Goal: Manage account settings

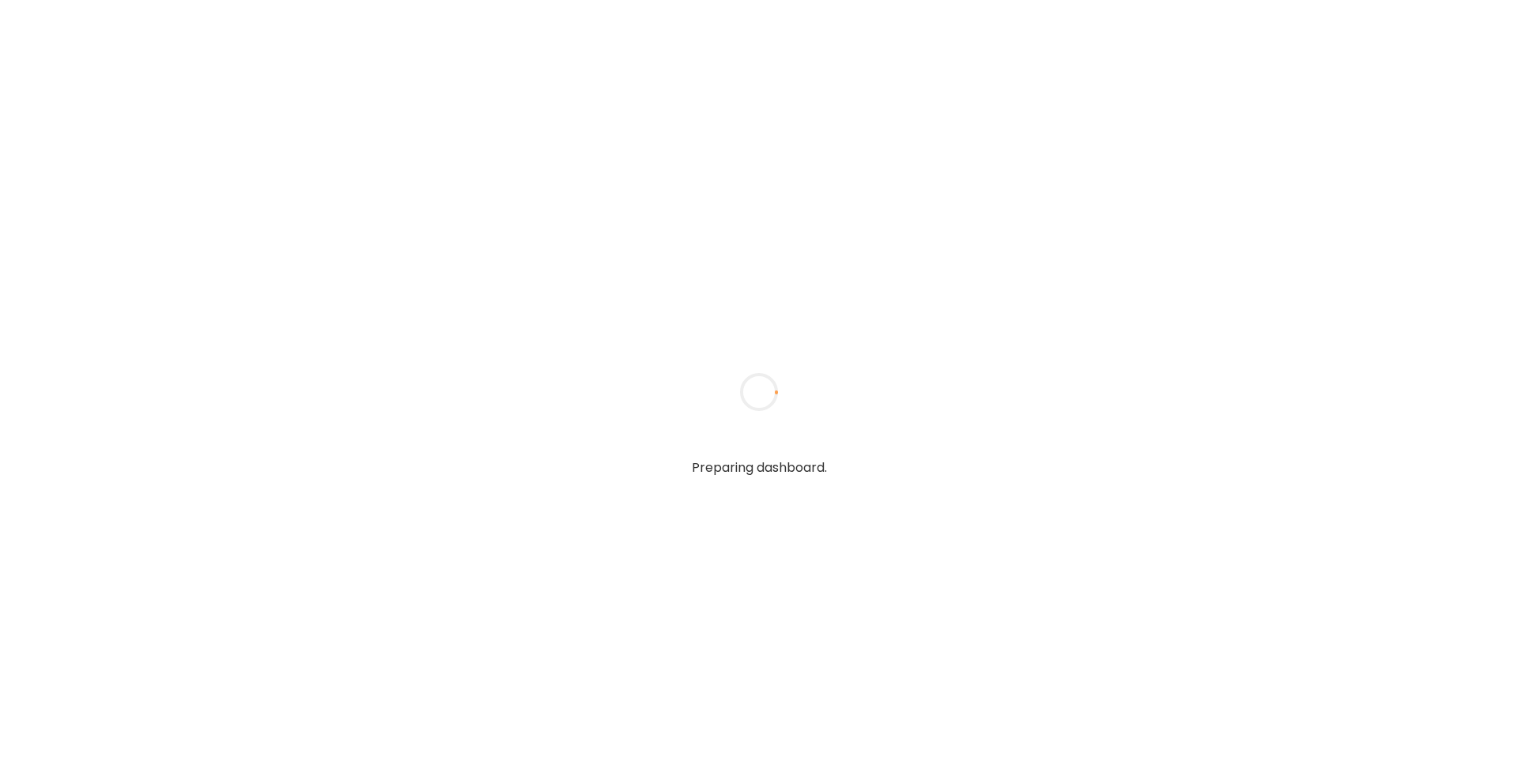
type input "**********"
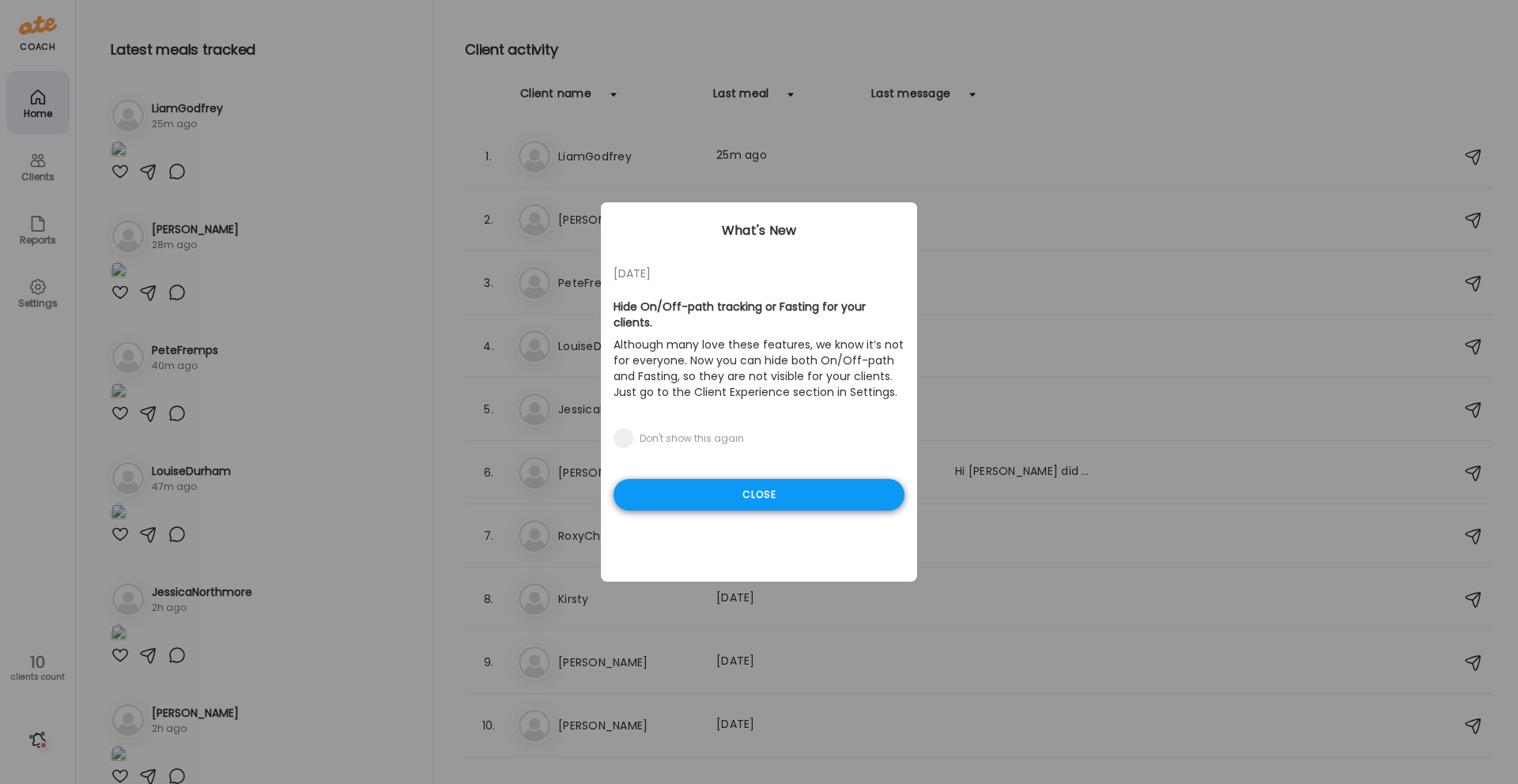
click at [814, 487] on div "Close" at bounding box center [759, 494] width 291 height 32
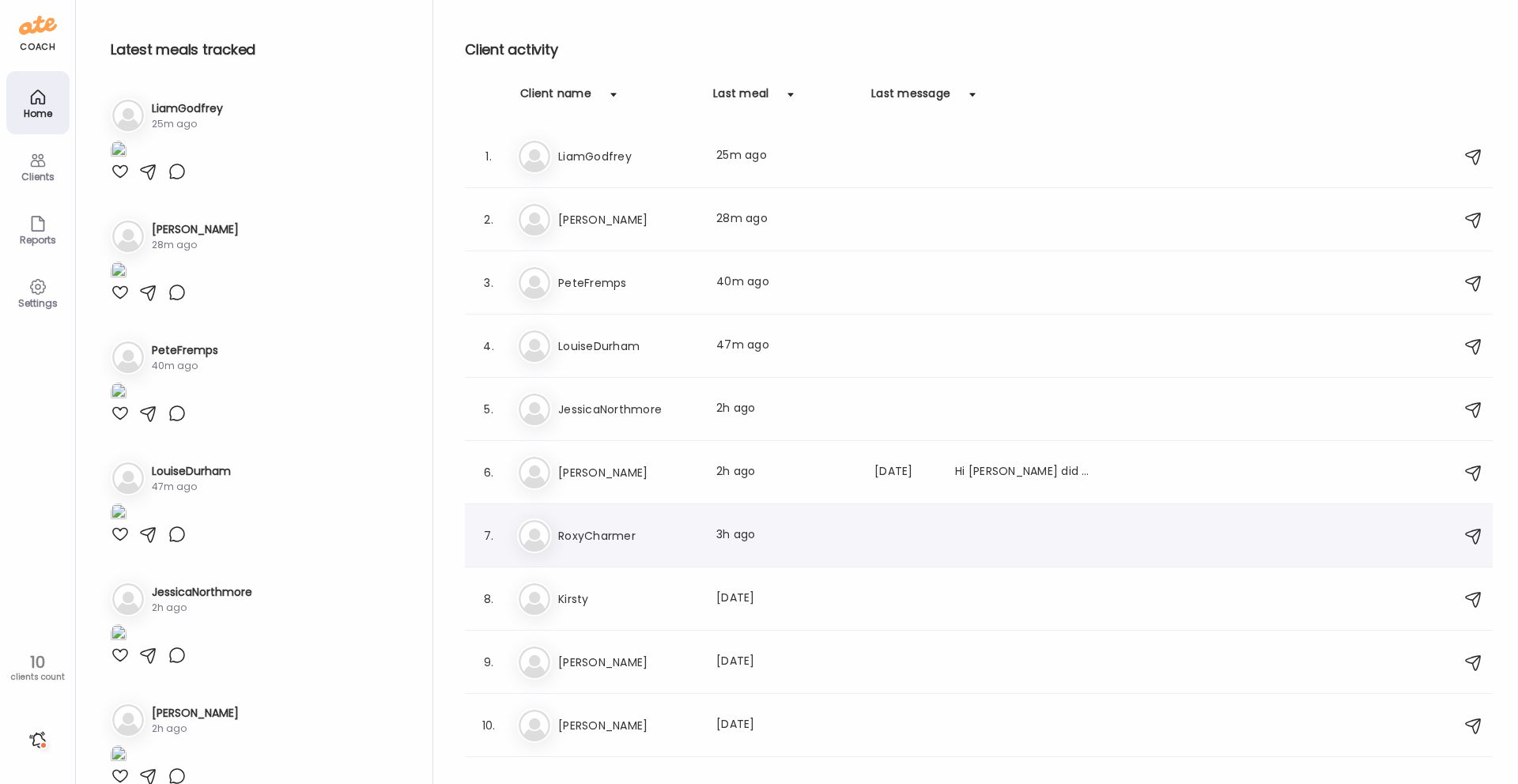
click at [697, 530] on h3 "RoxyCharmer" at bounding box center [628, 536] width 139 height 19
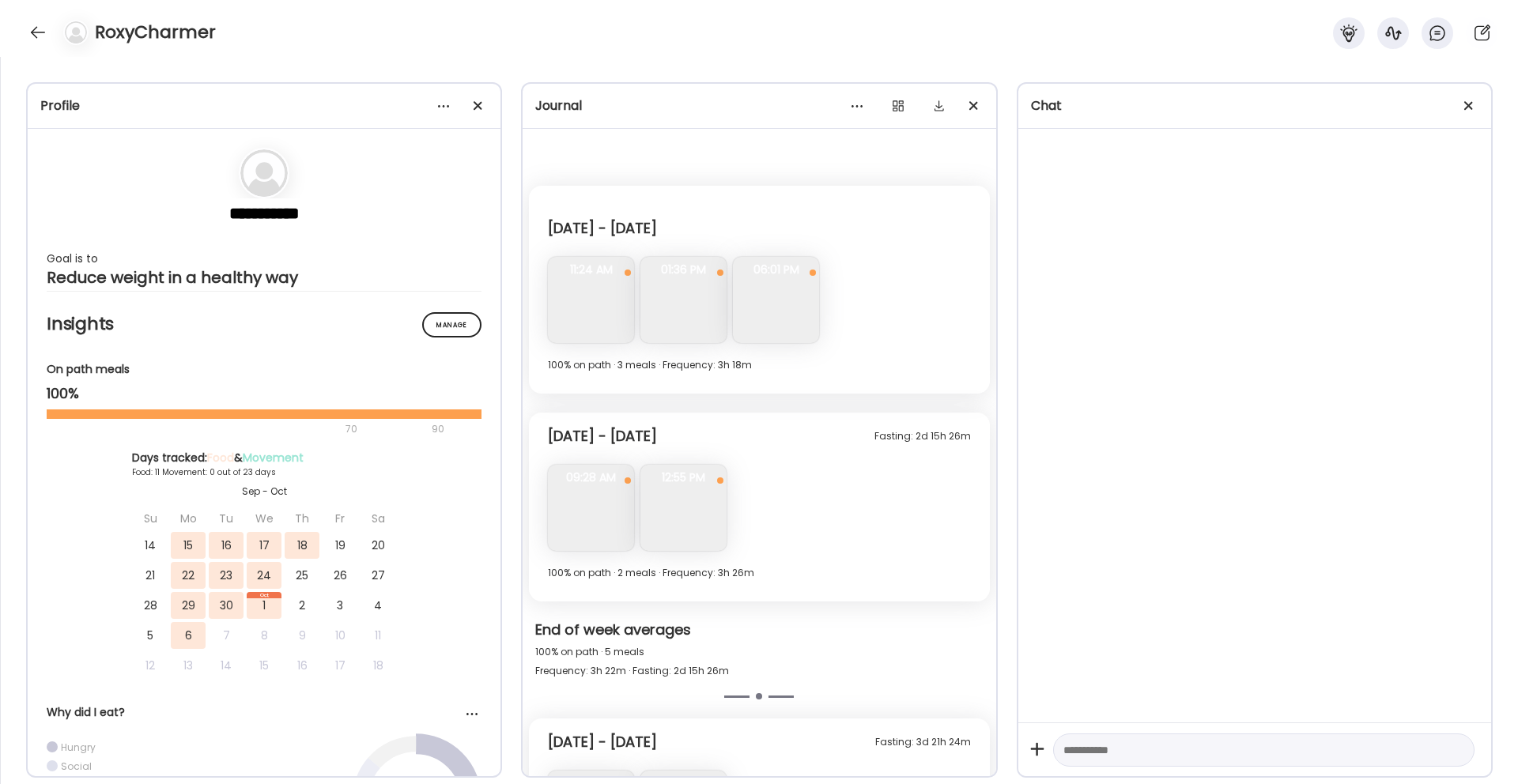
scroll to position [2511, 0]
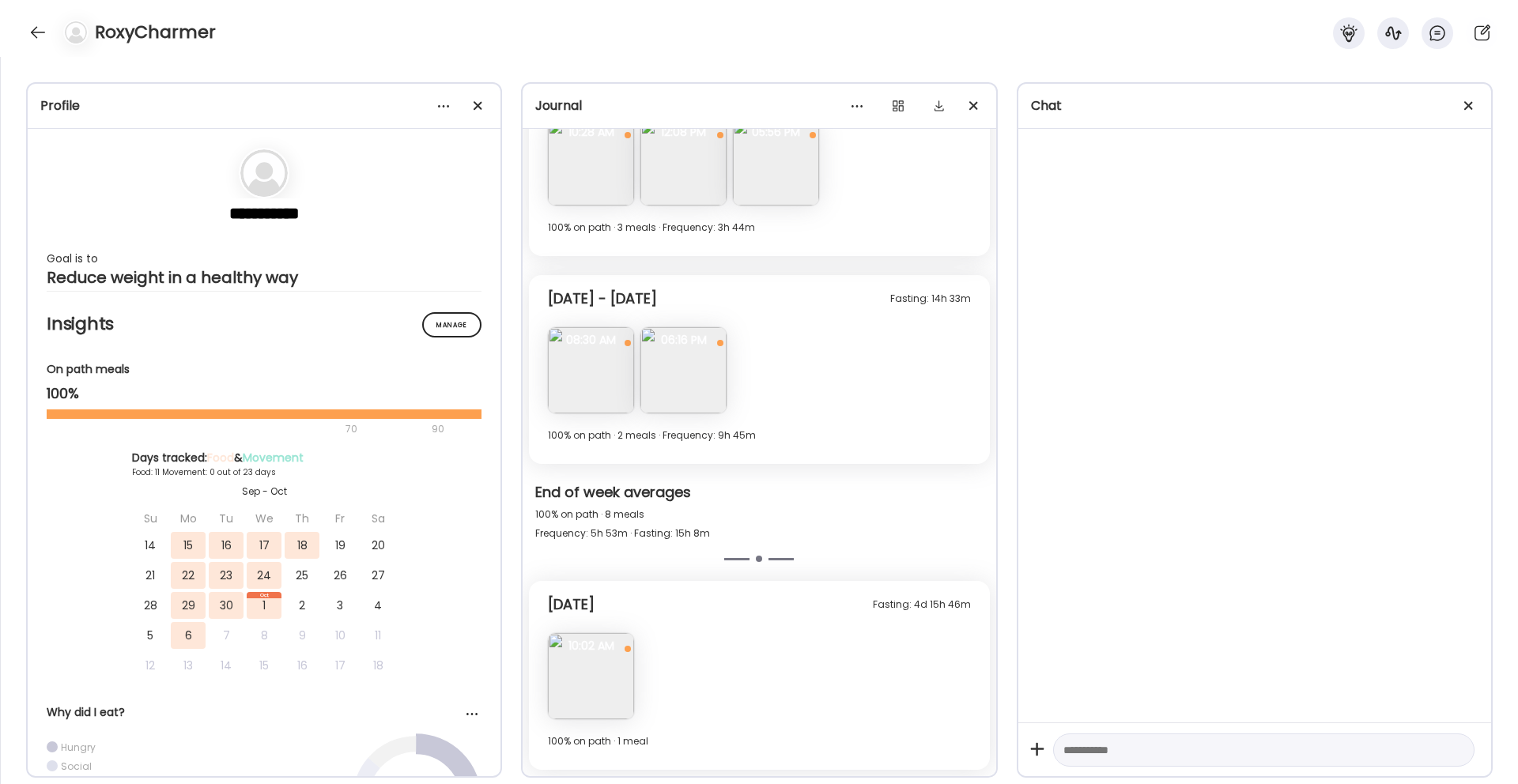
click at [567, 689] on img at bounding box center [591, 676] width 87 height 87
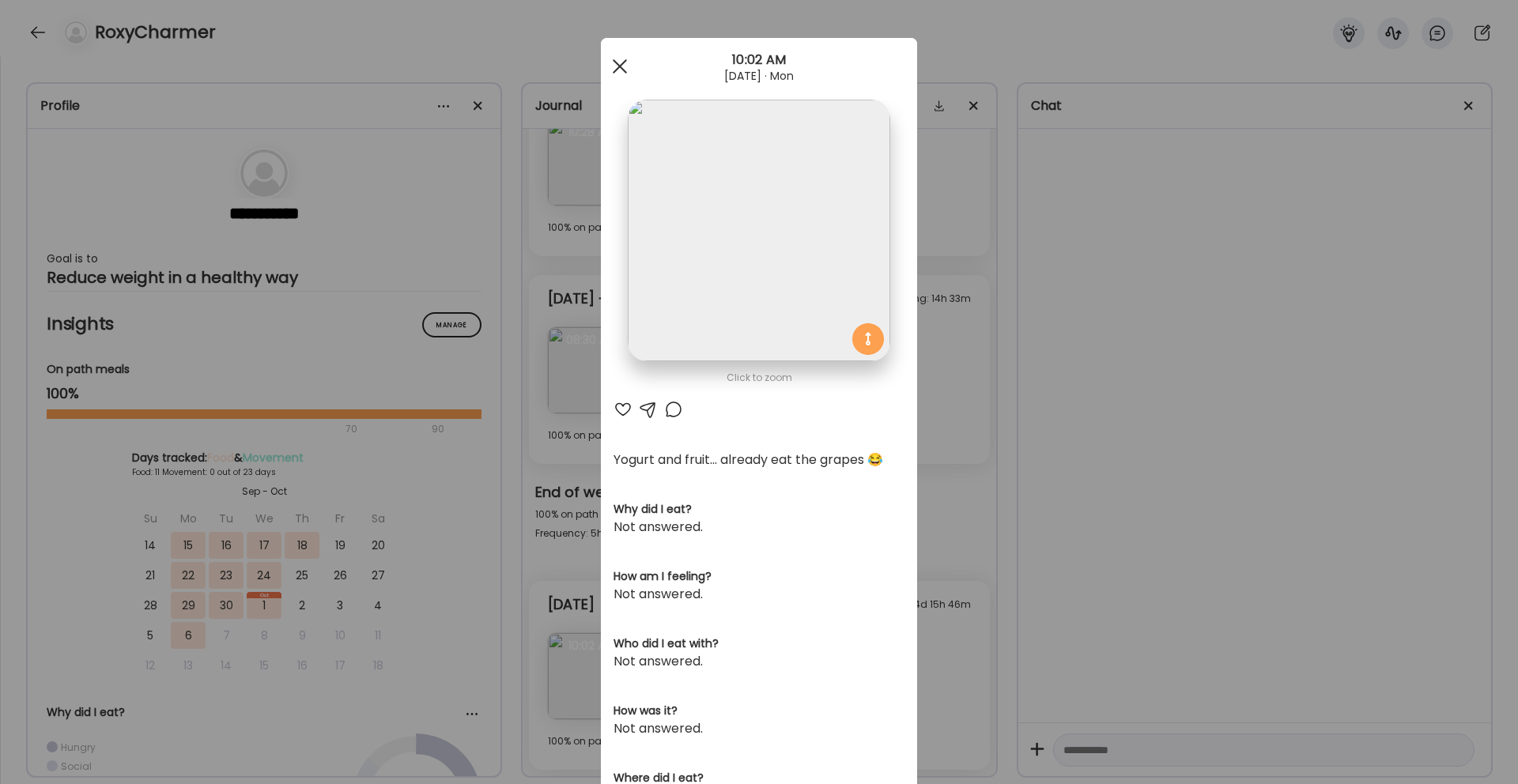
click at [618, 64] on span at bounding box center [620, 66] width 15 height 15
